Goal: Task Accomplishment & Management: Use online tool/utility

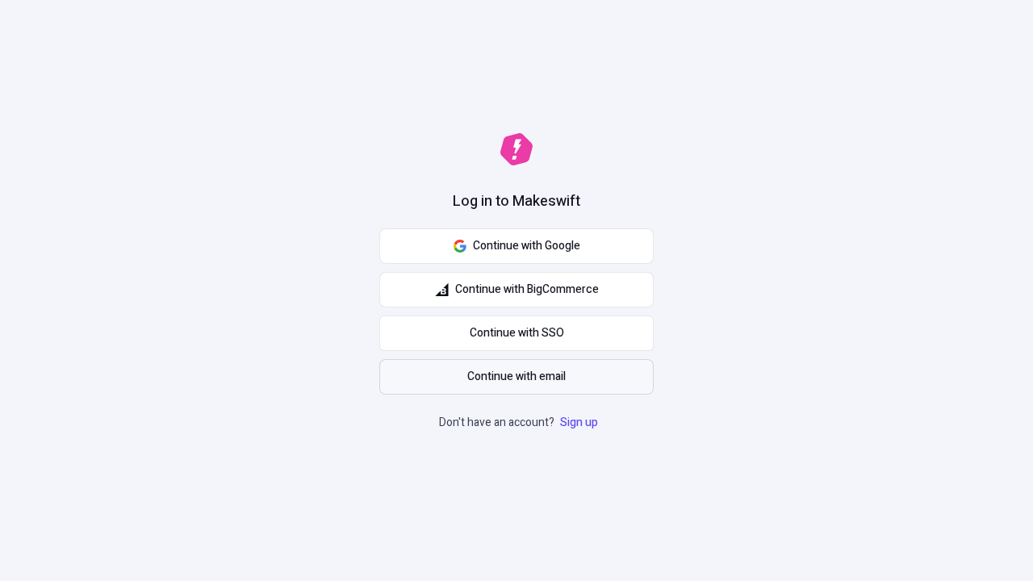
click at [517, 377] on span "Continue with email" at bounding box center [516, 377] width 99 height 18
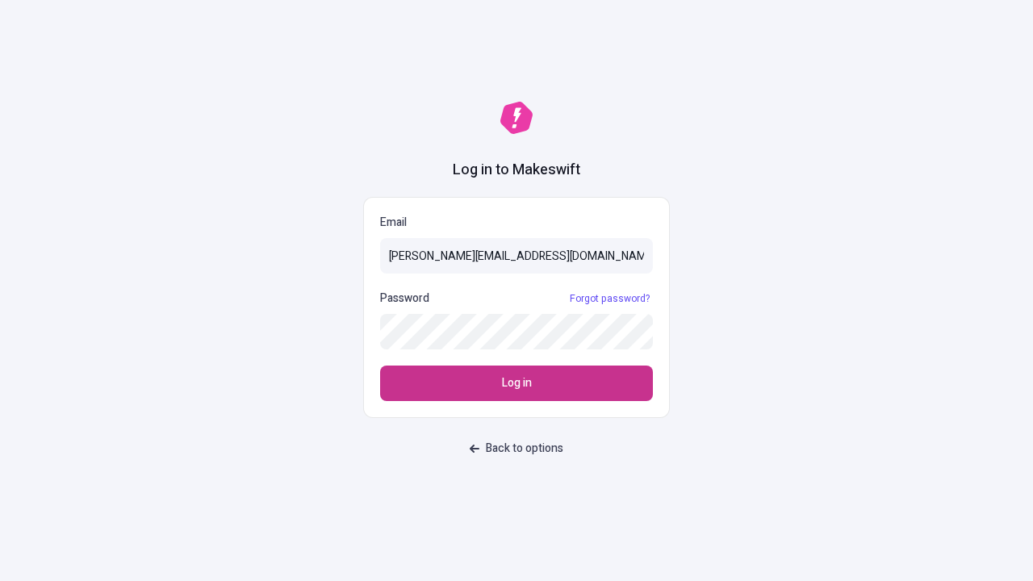
click at [517, 384] on span "Log in" at bounding box center [517, 384] width 30 height 18
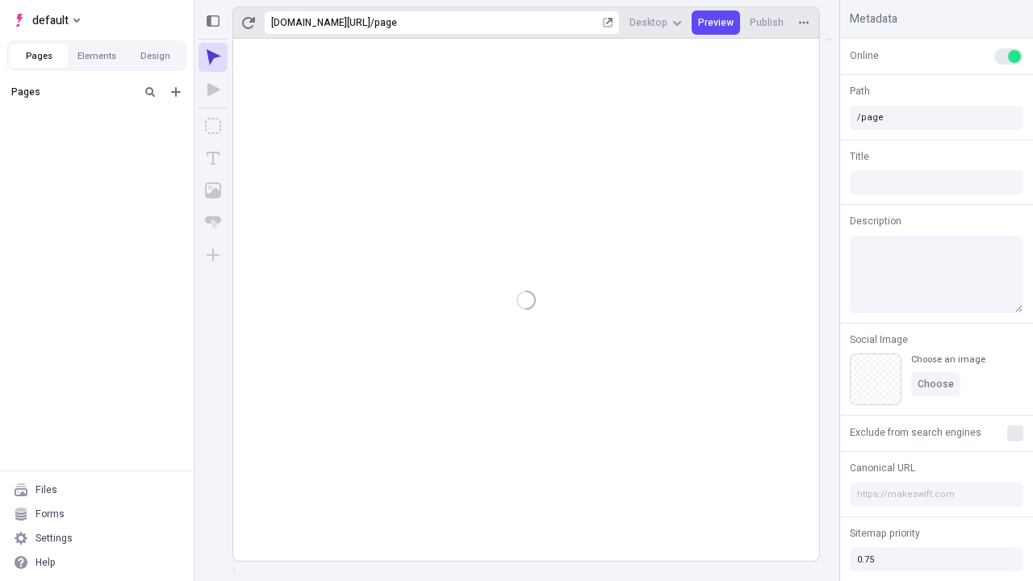
type input "/page"
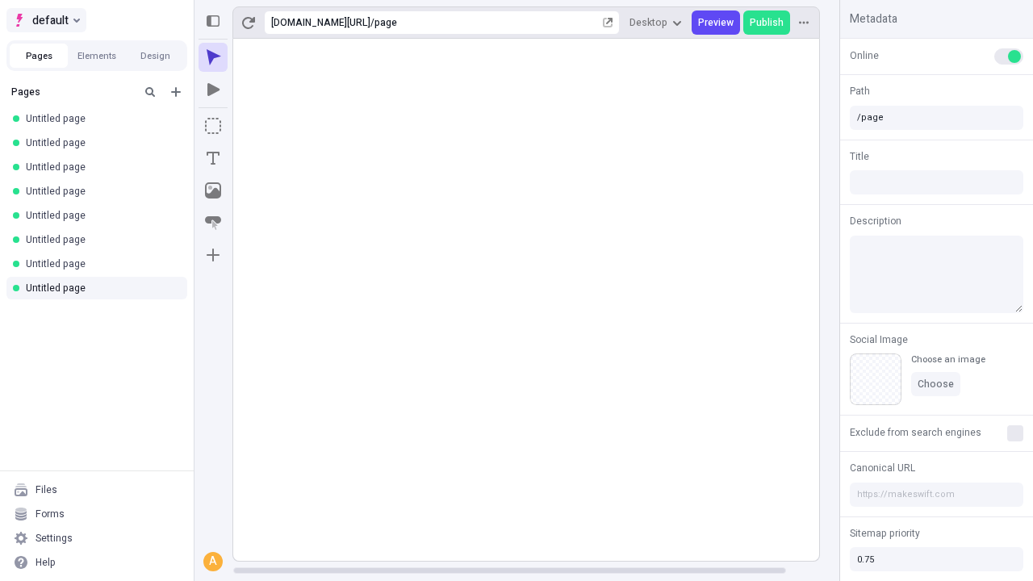
click at [45, 20] on span "default" at bounding box center [50, 19] width 36 height 19
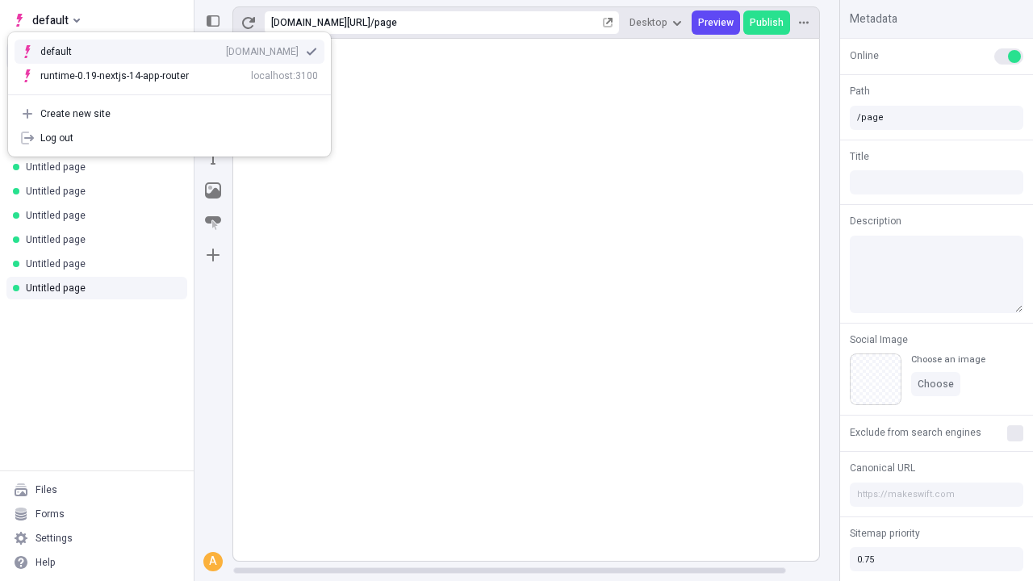
click at [226, 48] on div "qee9k4dy7d.staging.makeswift.site" at bounding box center [262, 51] width 73 height 13
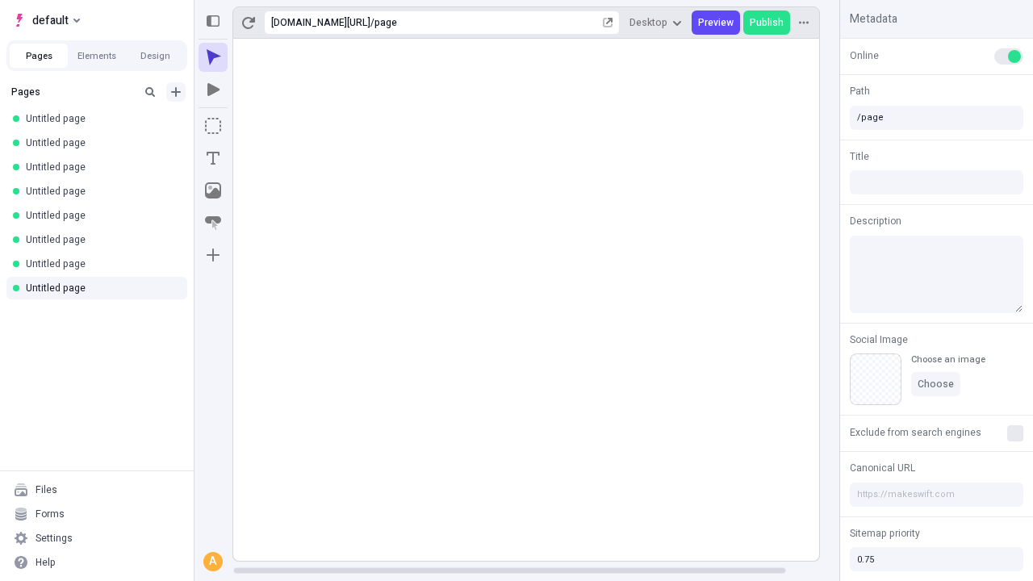
click at [176, 92] on icon "Add new" at bounding box center [176, 92] width 10 height 10
click at [262, 125] on span "Blank page" at bounding box center [271, 125] width 100 height 13
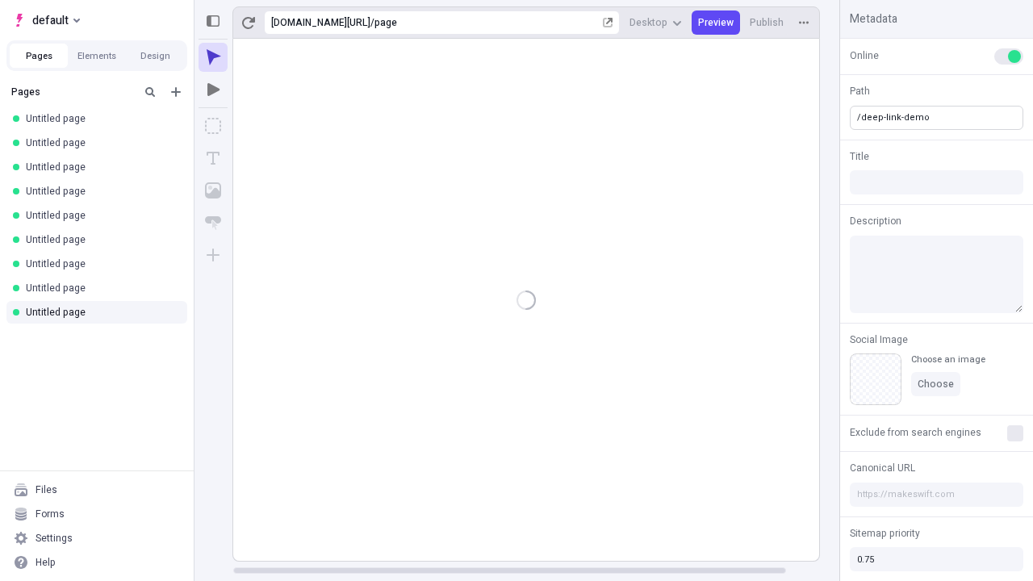
type input "/deep-link-demo"
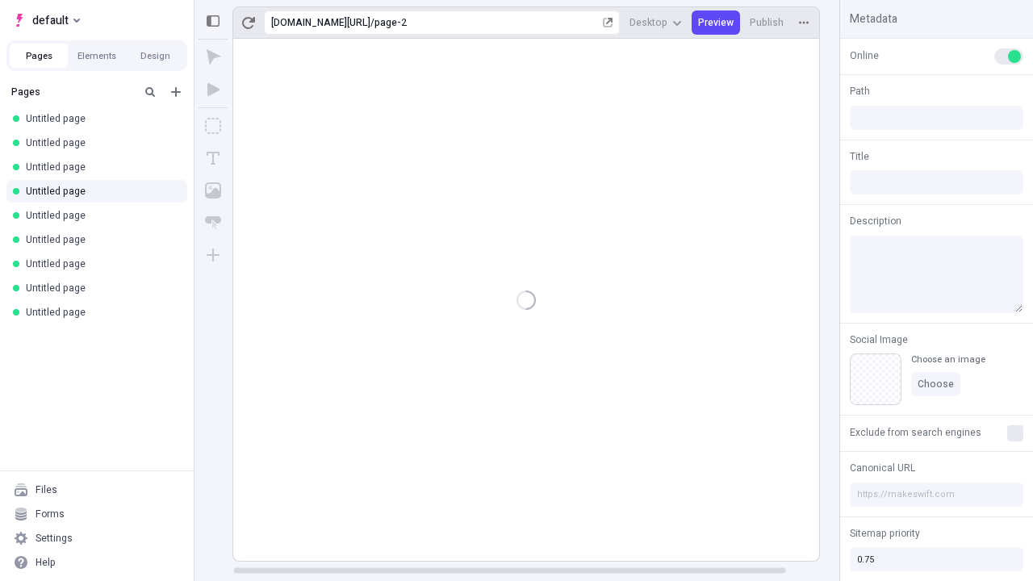
type input "/page-2"
